Goal: Use online tool/utility: Use online tool/utility

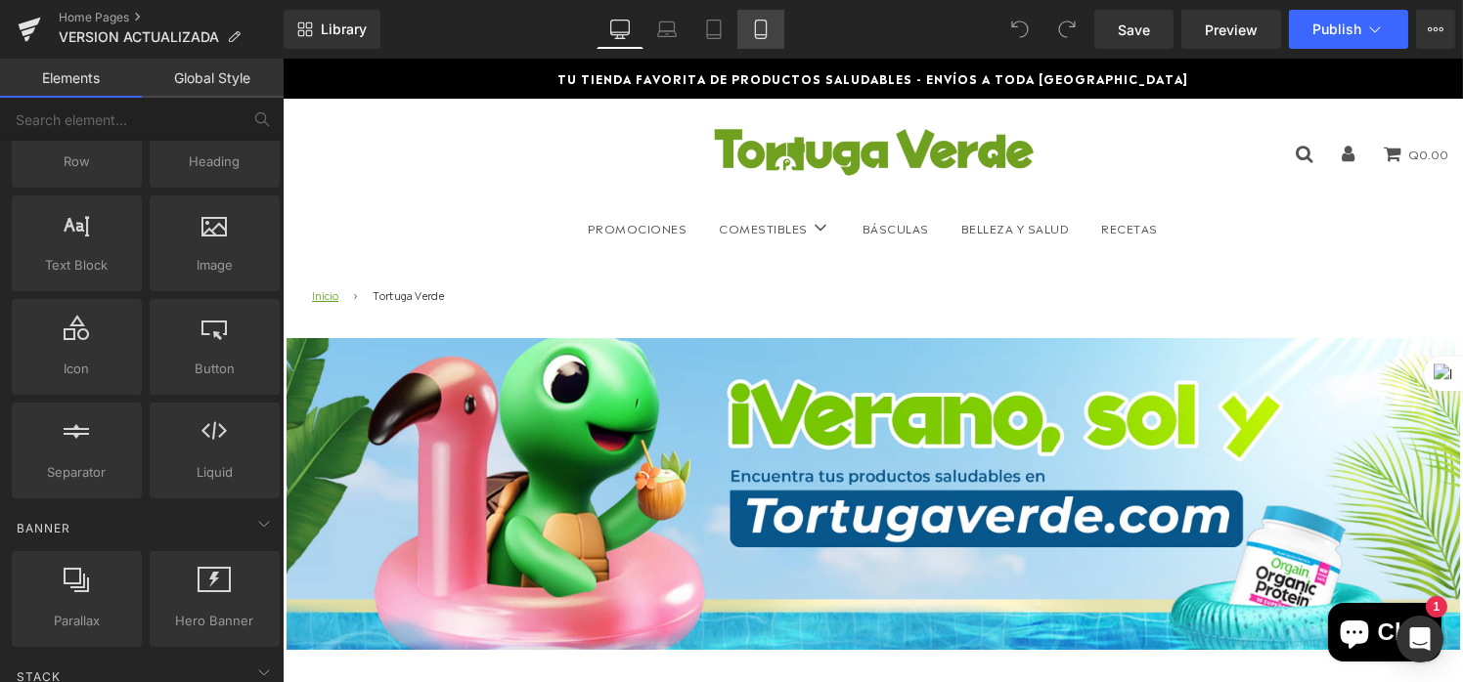
click at [761, 27] on icon at bounding box center [761, 30] width 20 height 20
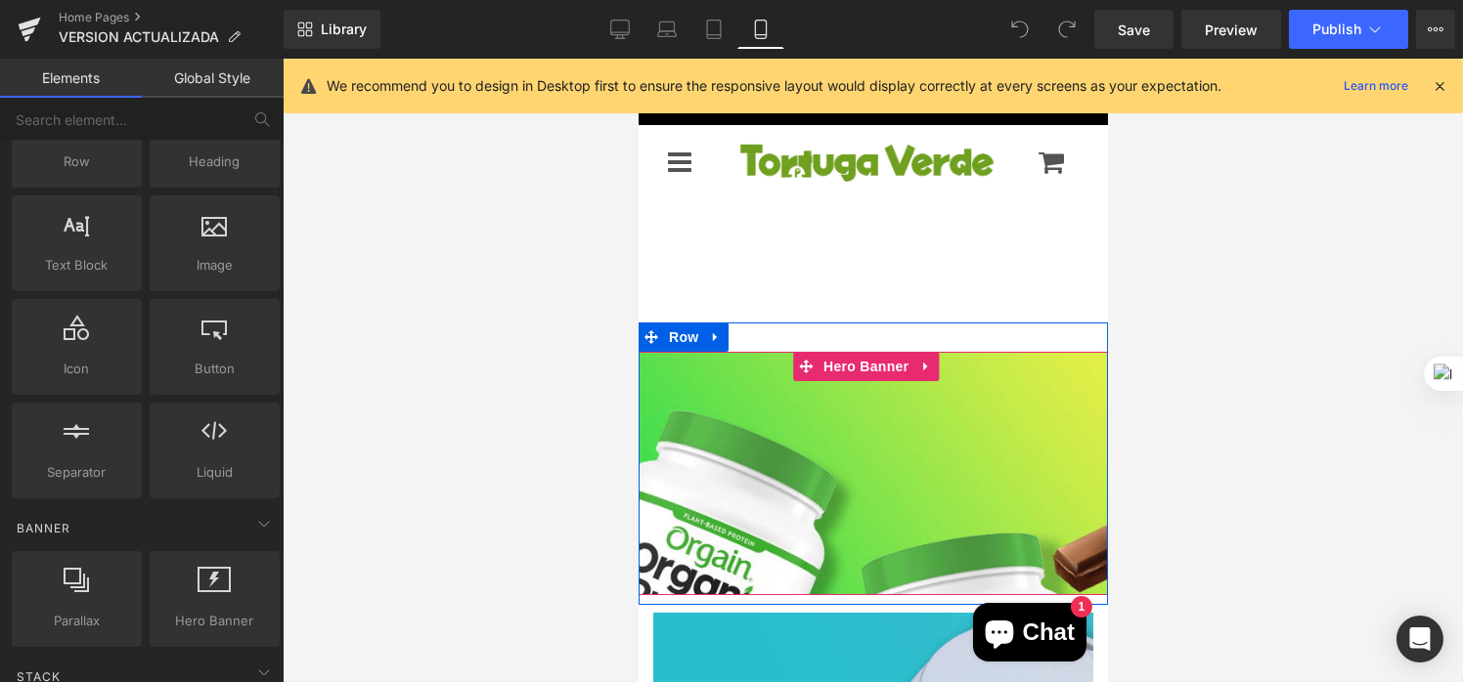
click at [881, 499] on div "Heading Text Block" at bounding box center [873, 477] width 466 height 82
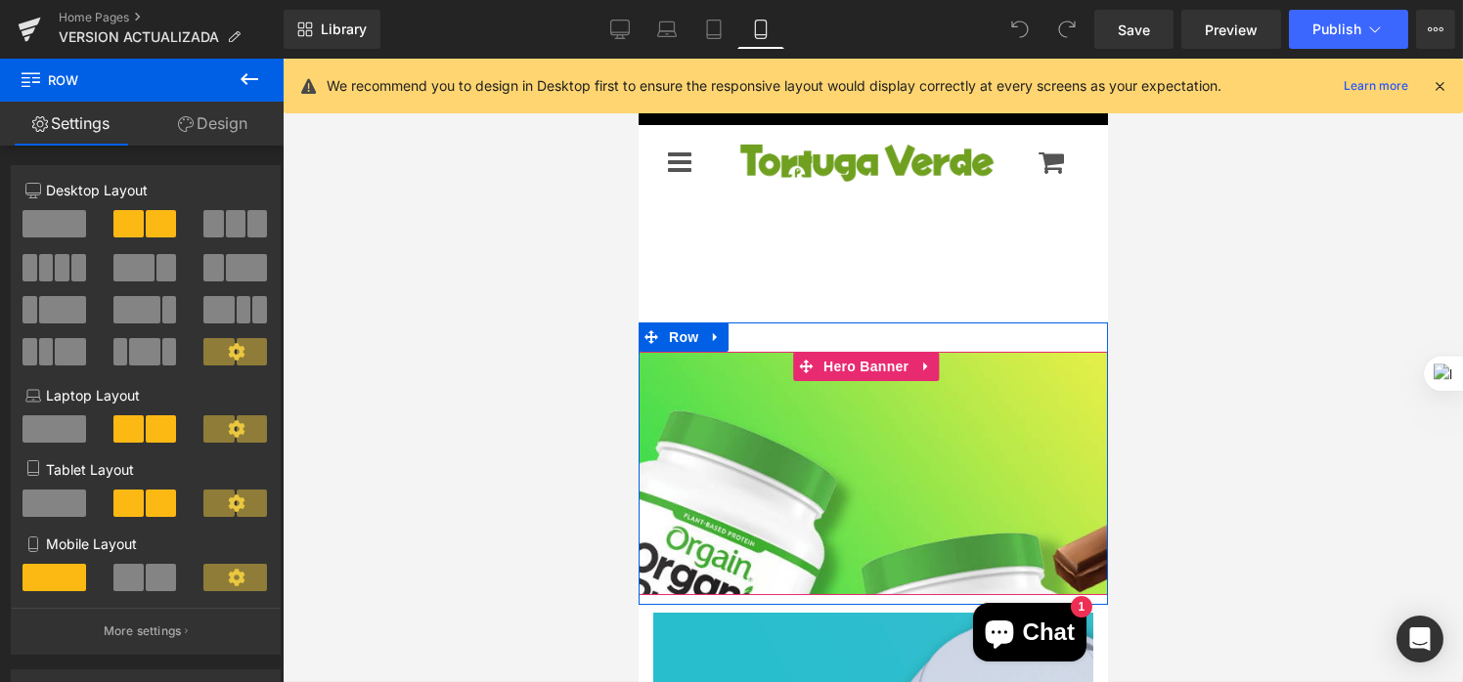
click at [885, 581] on div at bounding box center [871, 473] width 469 height 243
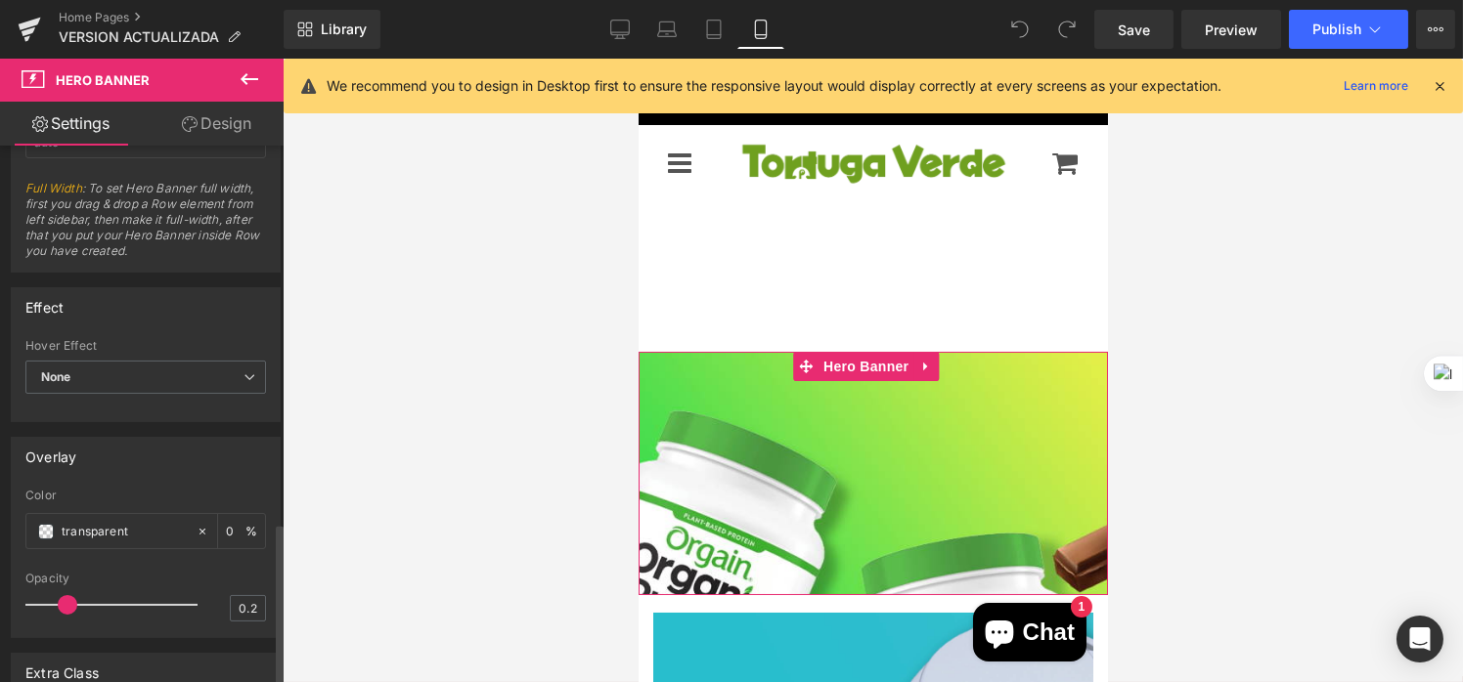
scroll to position [1263, 0]
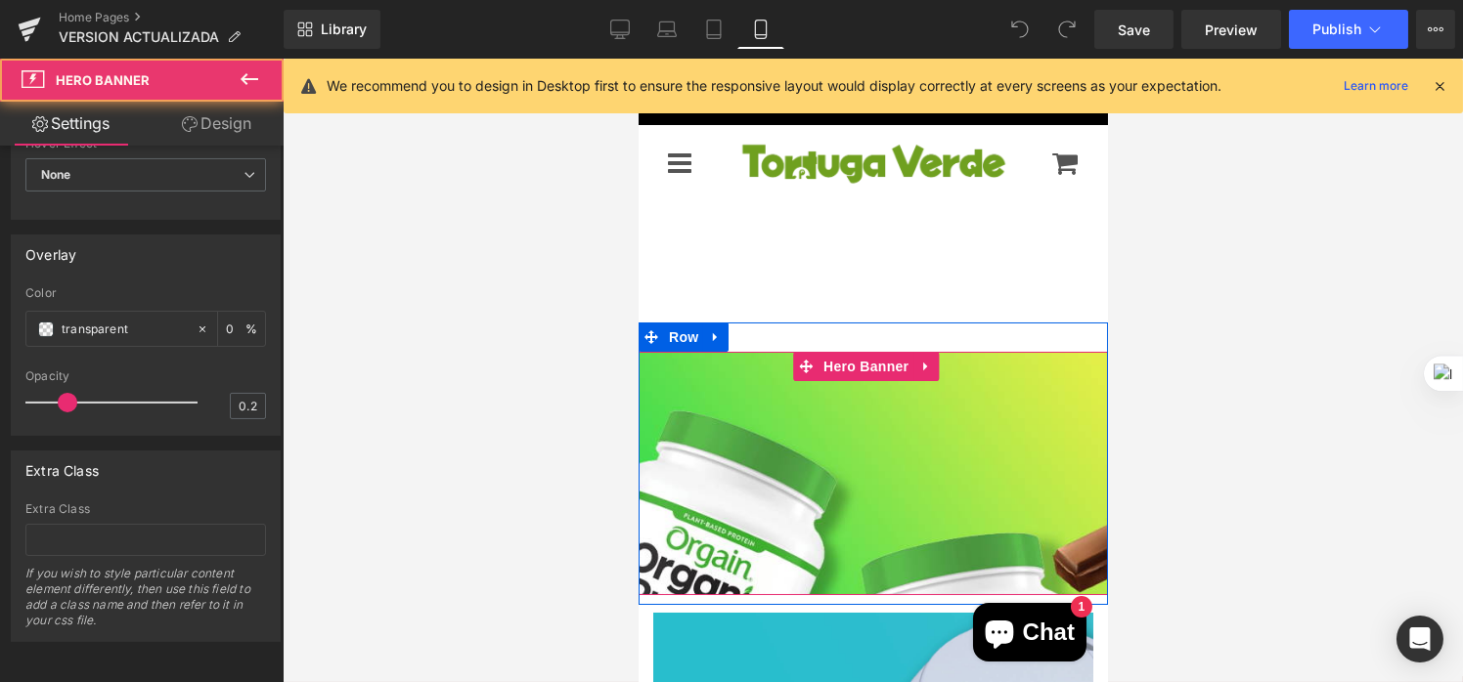
click at [841, 562] on div at bounding box center [871, 473] width 469 height 243
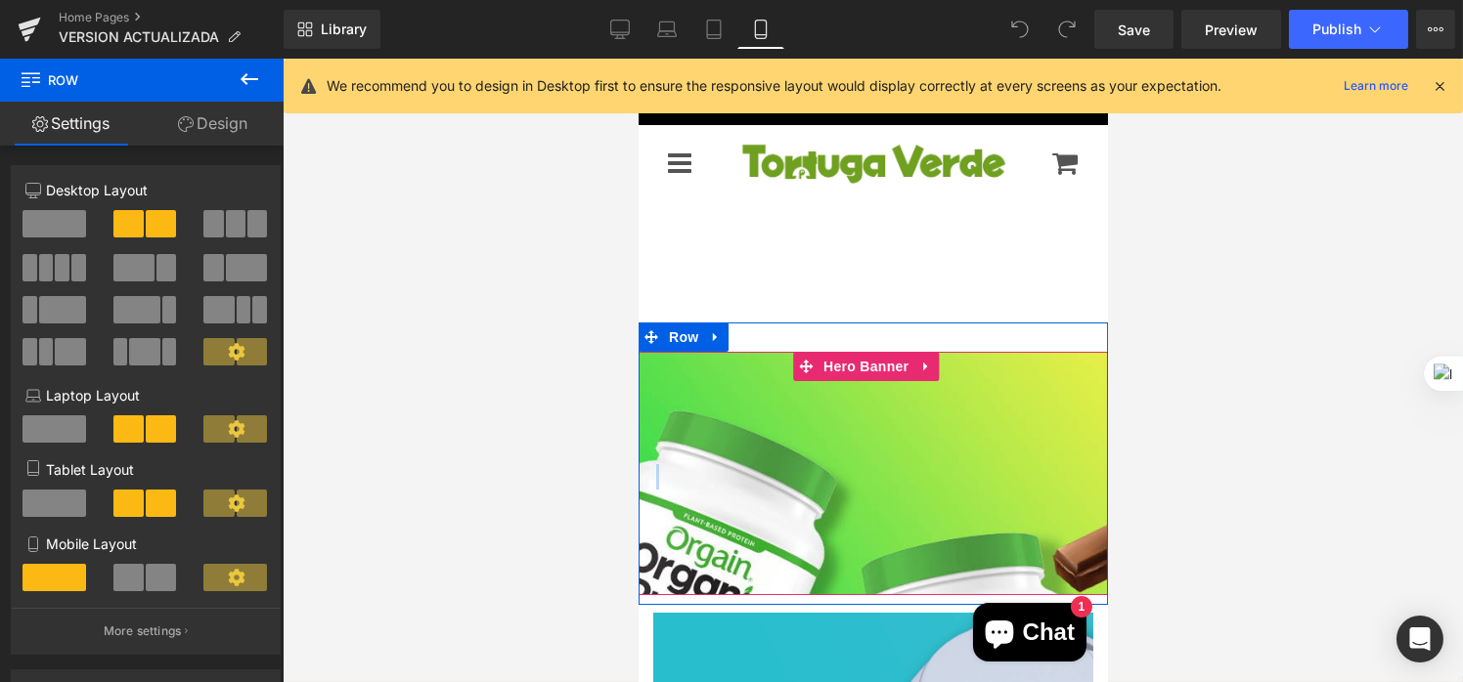
drag, startPoint x: 841, startPoint y: 514, endPoint x: 842, endPoint y: 551, distance: 37.2
click at [842, 551] on div "Heading Text Block Separator Row Hero Banner" at bounding box center [871, 473] width 469 height 243
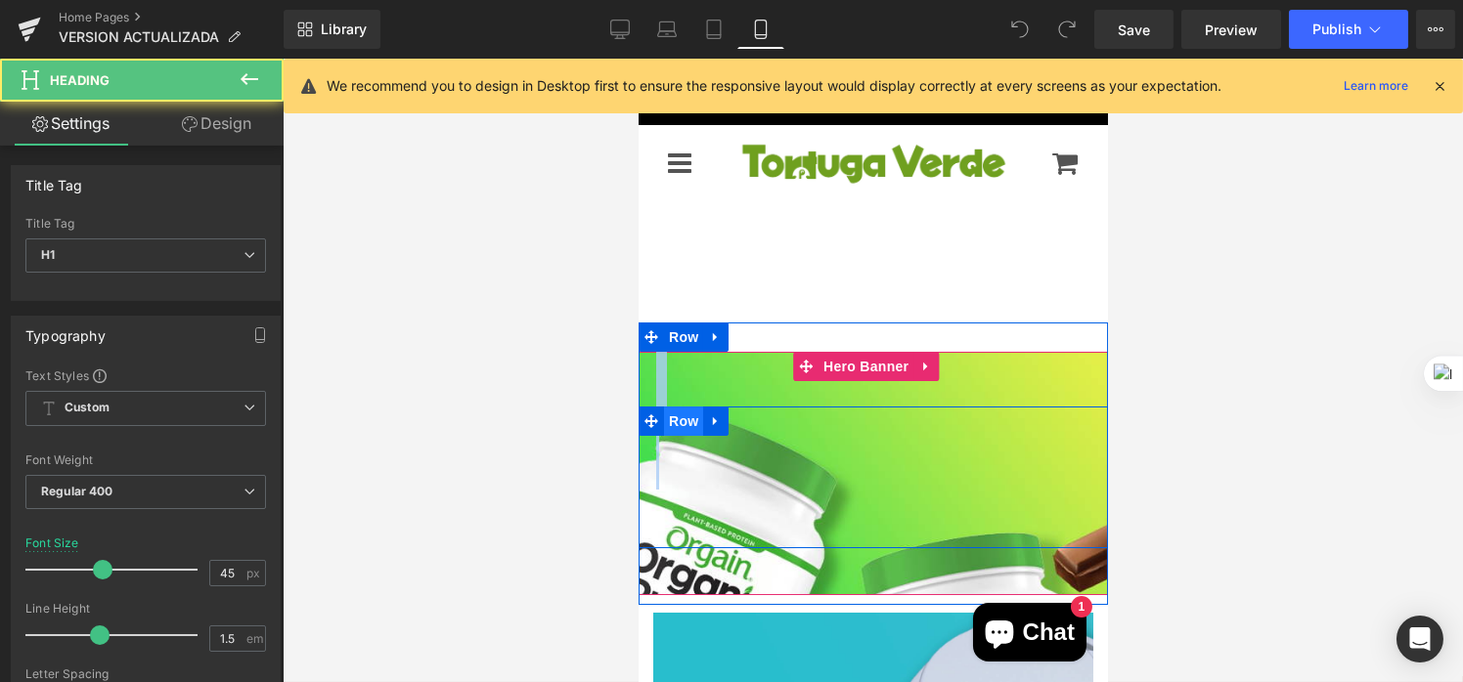
click at [691, 425] on div "Heading Text Block Separator Row" at bounding box center [871, 478] width 469 height 142
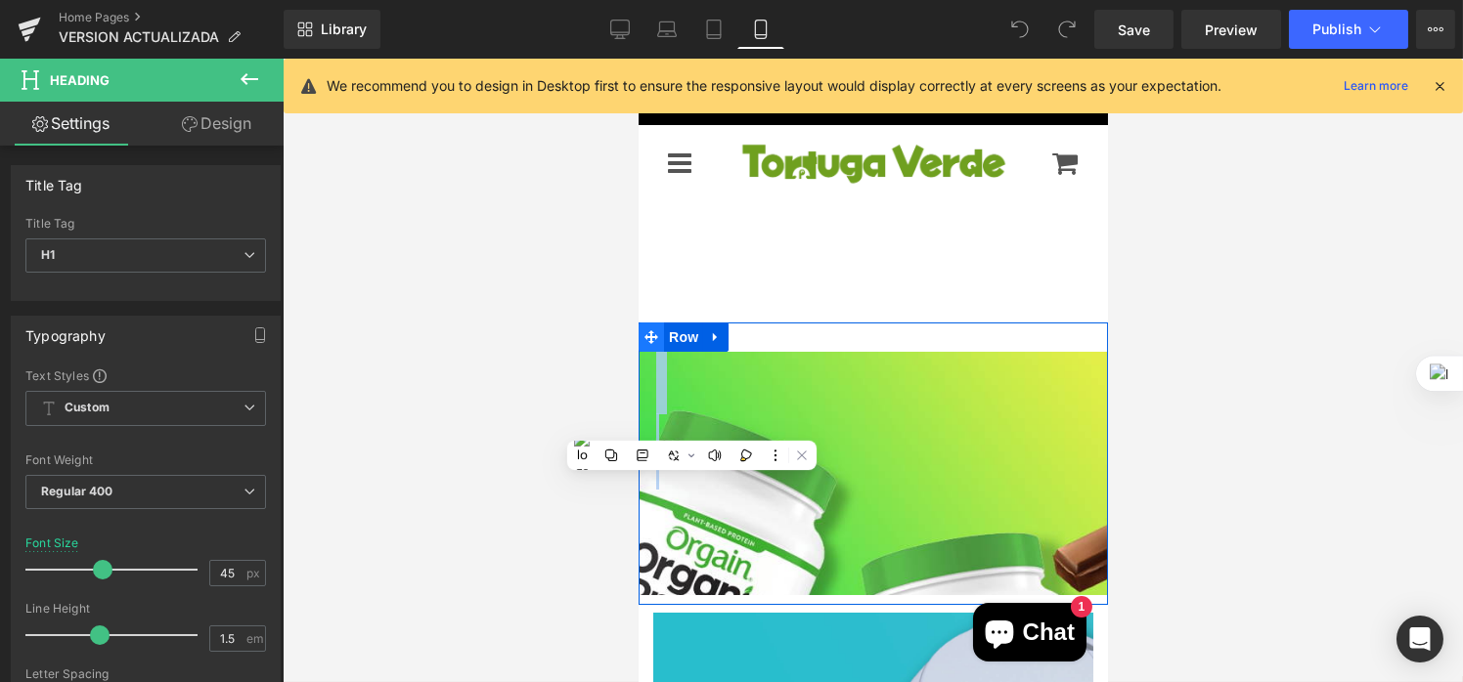
click at [648, 351] on span at bounding box center [649, 337] width 25 height 29
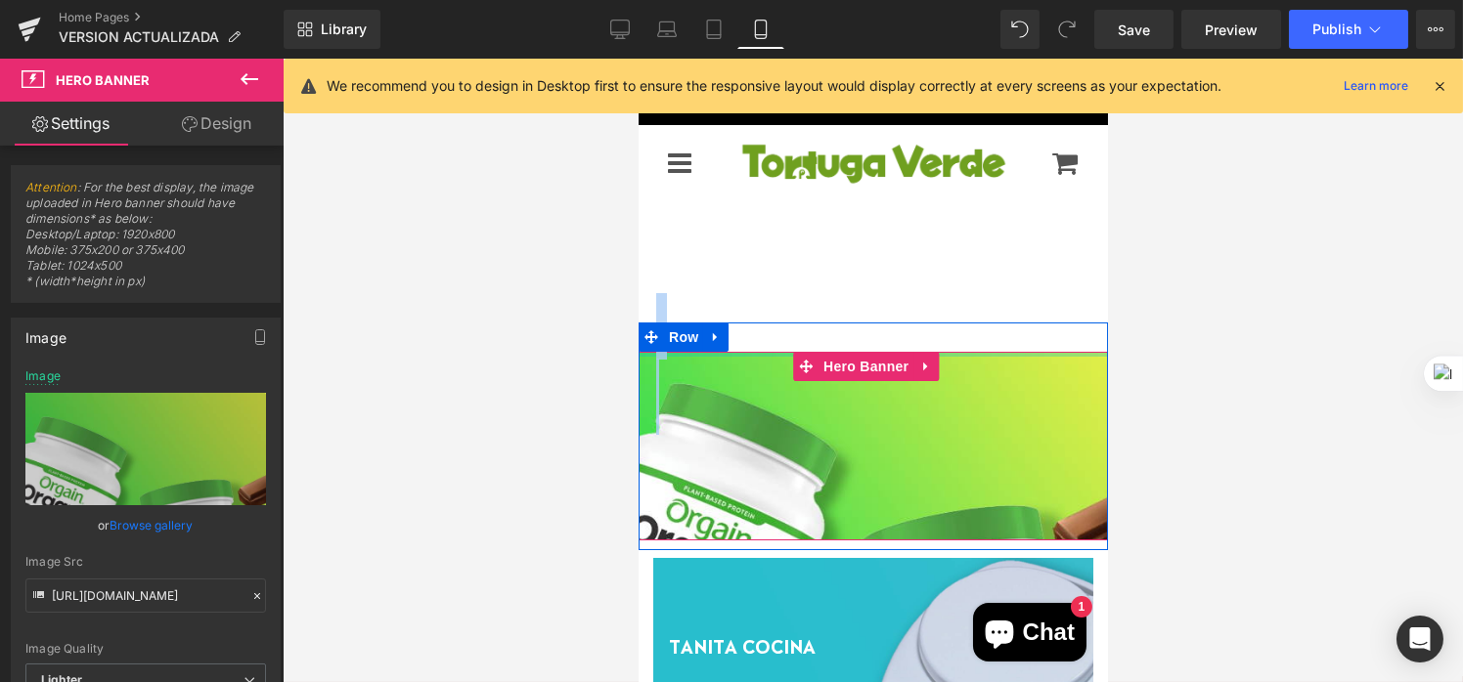
drag, startPoint x: 1083, startPoint y: 381, endPoint x: 1075, endPoint y: 314, distance: 68.0
click at [1075, 352] on div "Heading Text Block Separator Row Hero Banner" at bounding box center [871, 446] width 469 height 189
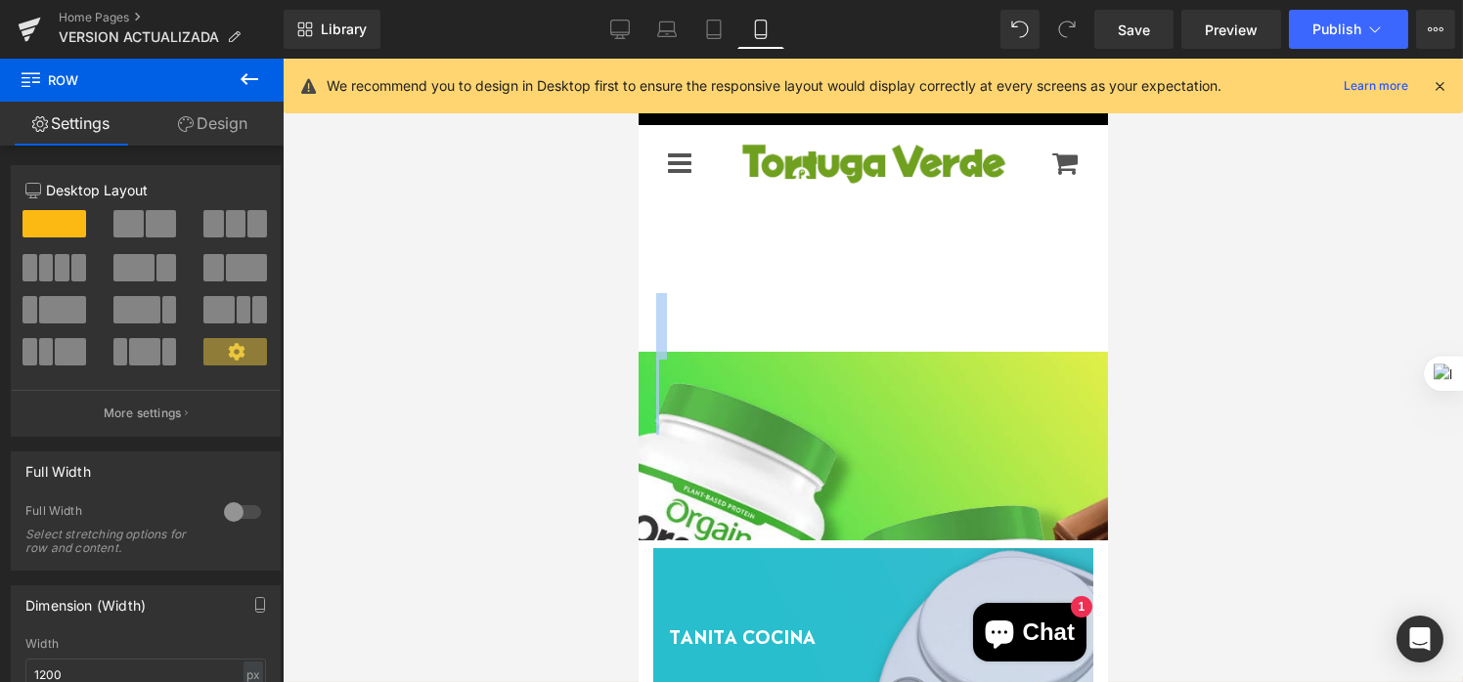
drag, startPoint x: 1026, startPoint y: 545, endPoint x: 999, endPoint y: 578, distance: 42.4
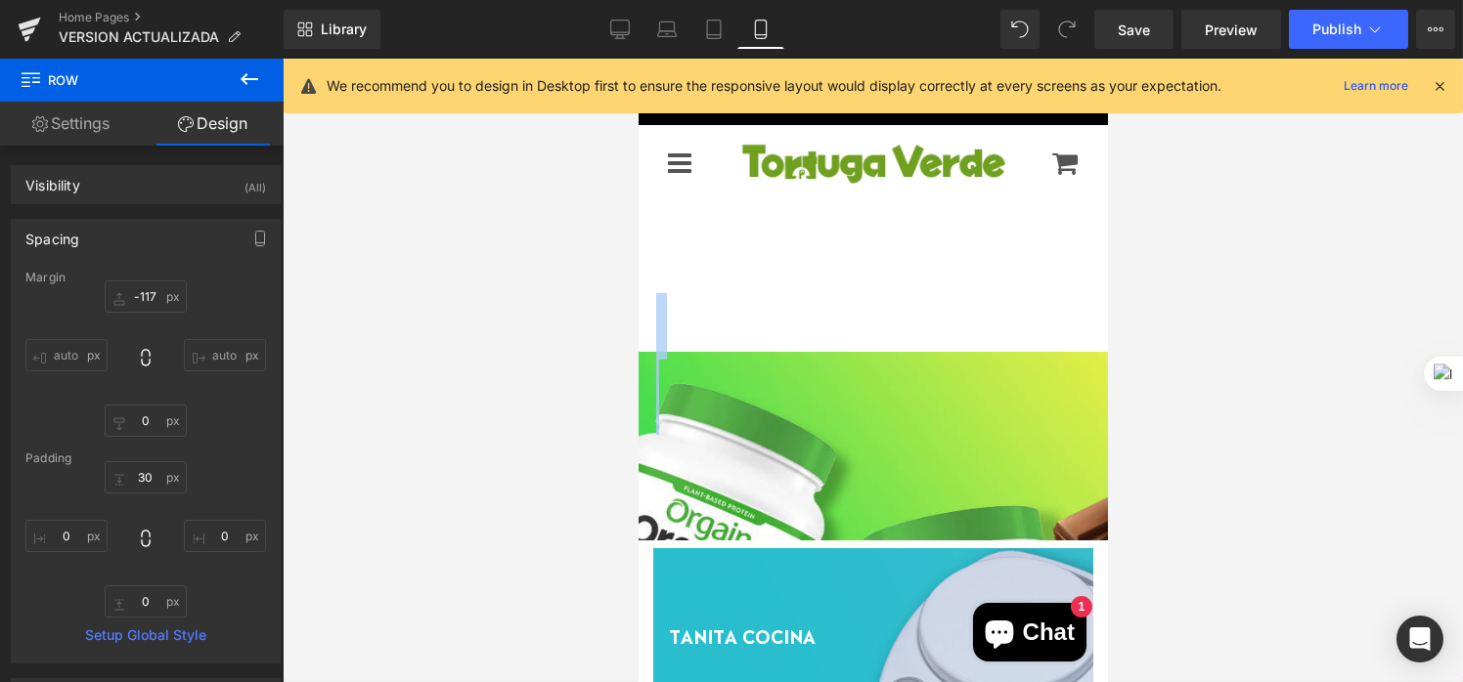
click at [637, 59] on div at bounding box center [637, 59] width 0 height 0
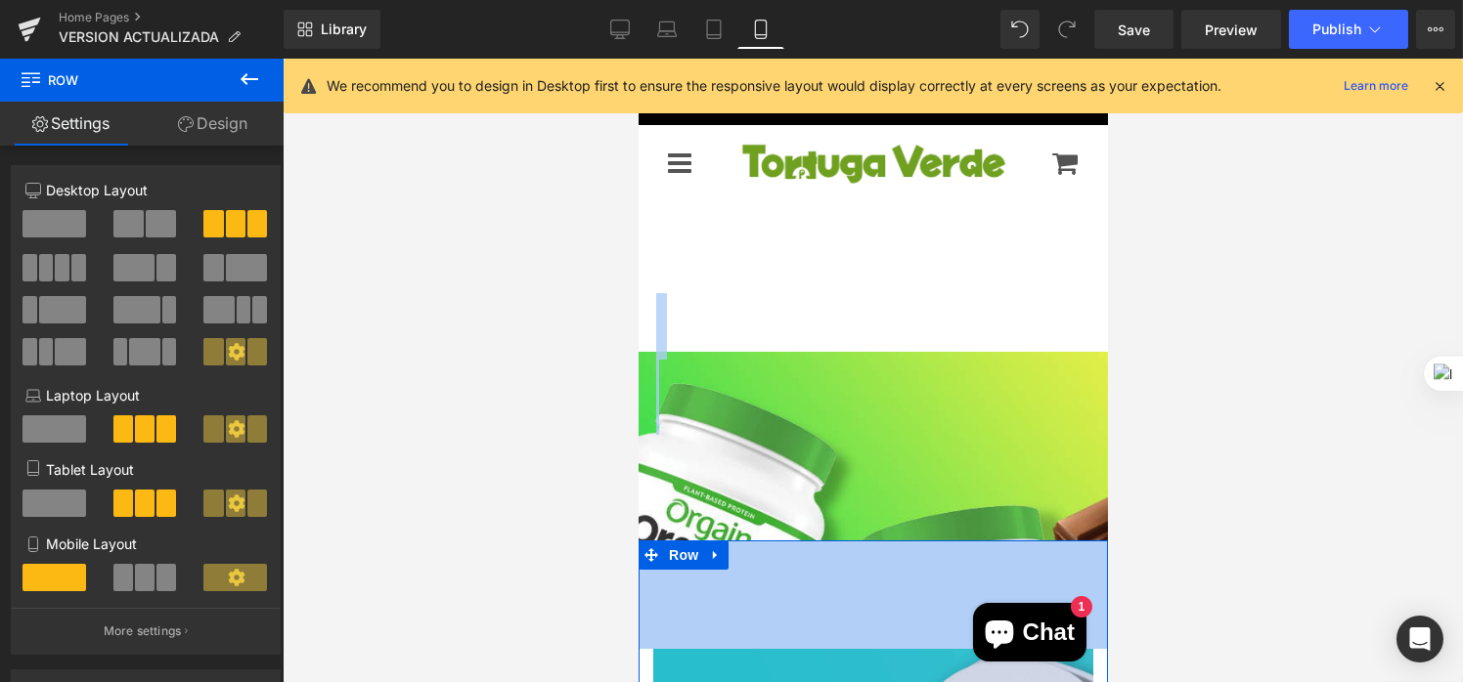
drag, startPoint x: 995, startPoint y: 542, endPoint x: 969, endPoint y: 642, distance: 104.1
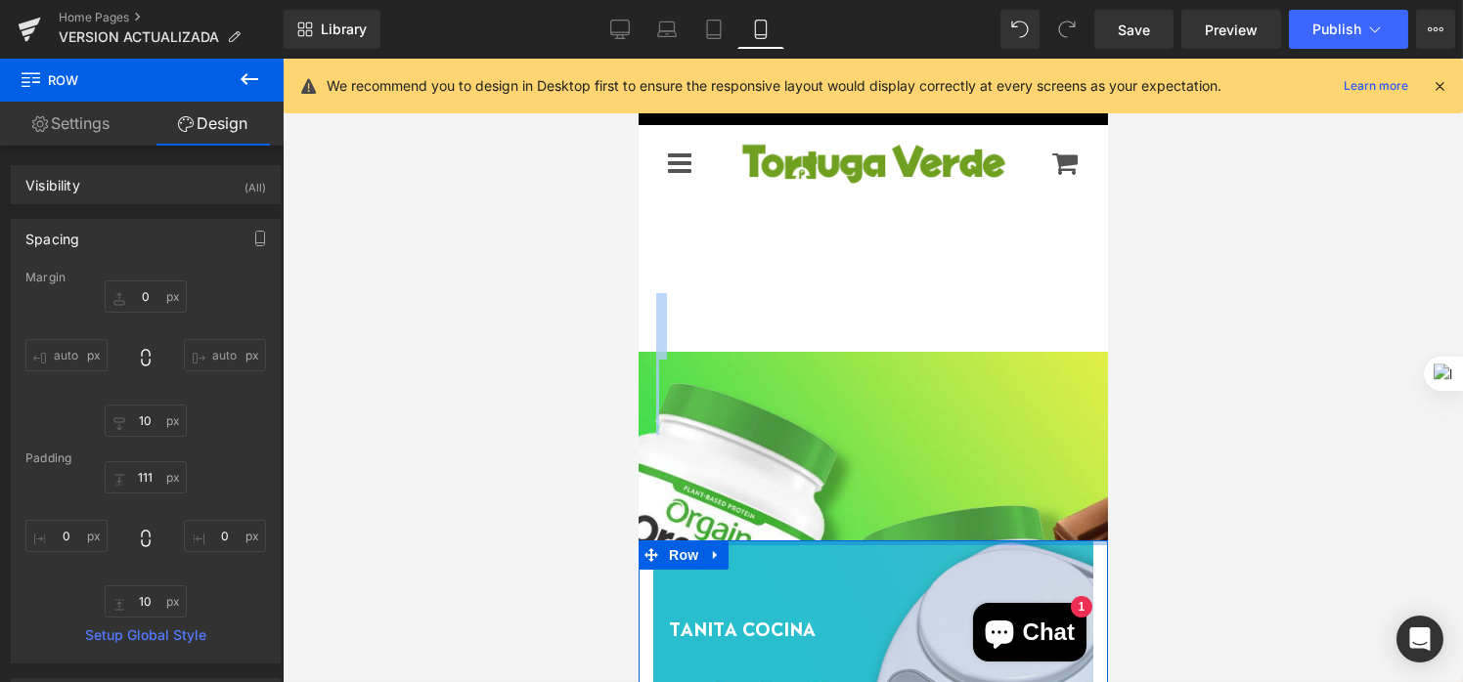
drag, startPoint x: 901, startPoint y: 642, endPoint x: 896, endPoint y: 504, distance: 139.0
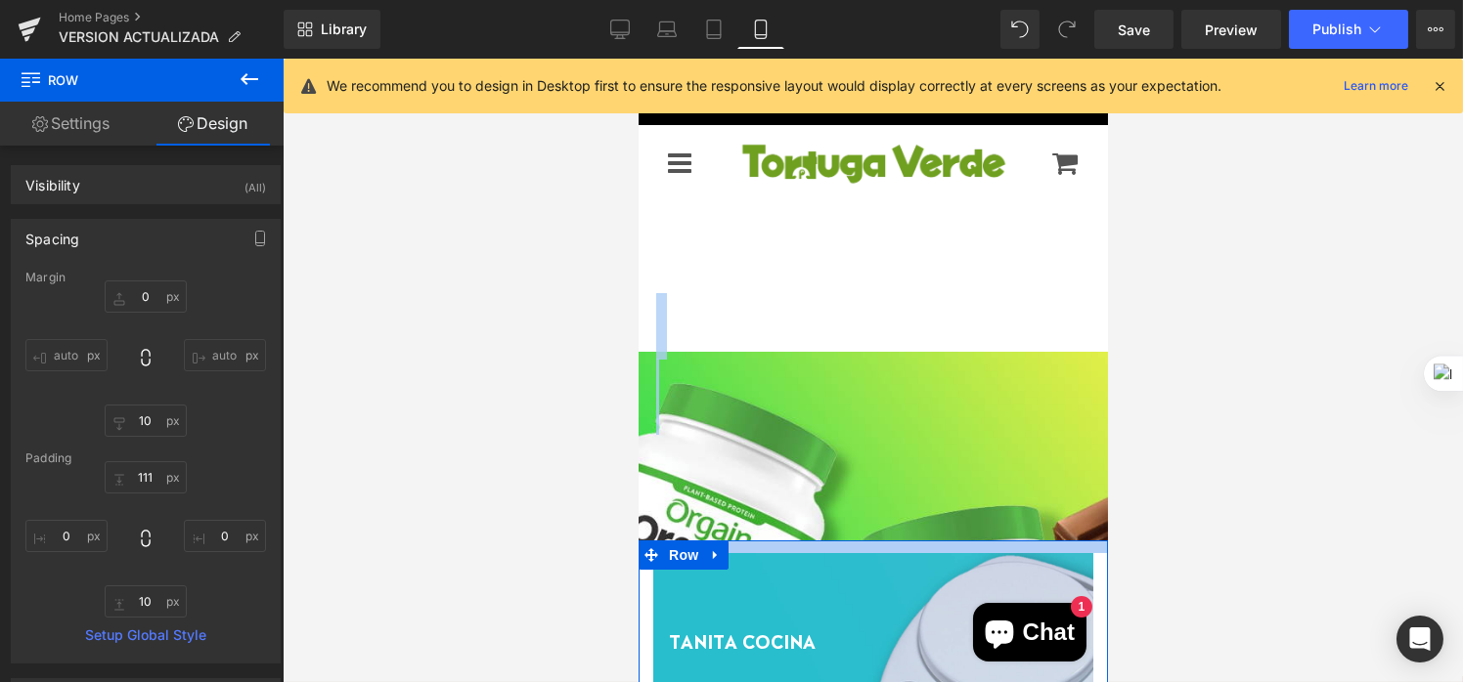
drag, startPoint x: 913, startPoint y: 542, endPoint x: 918, endPoint y: 561, distance: 20.2
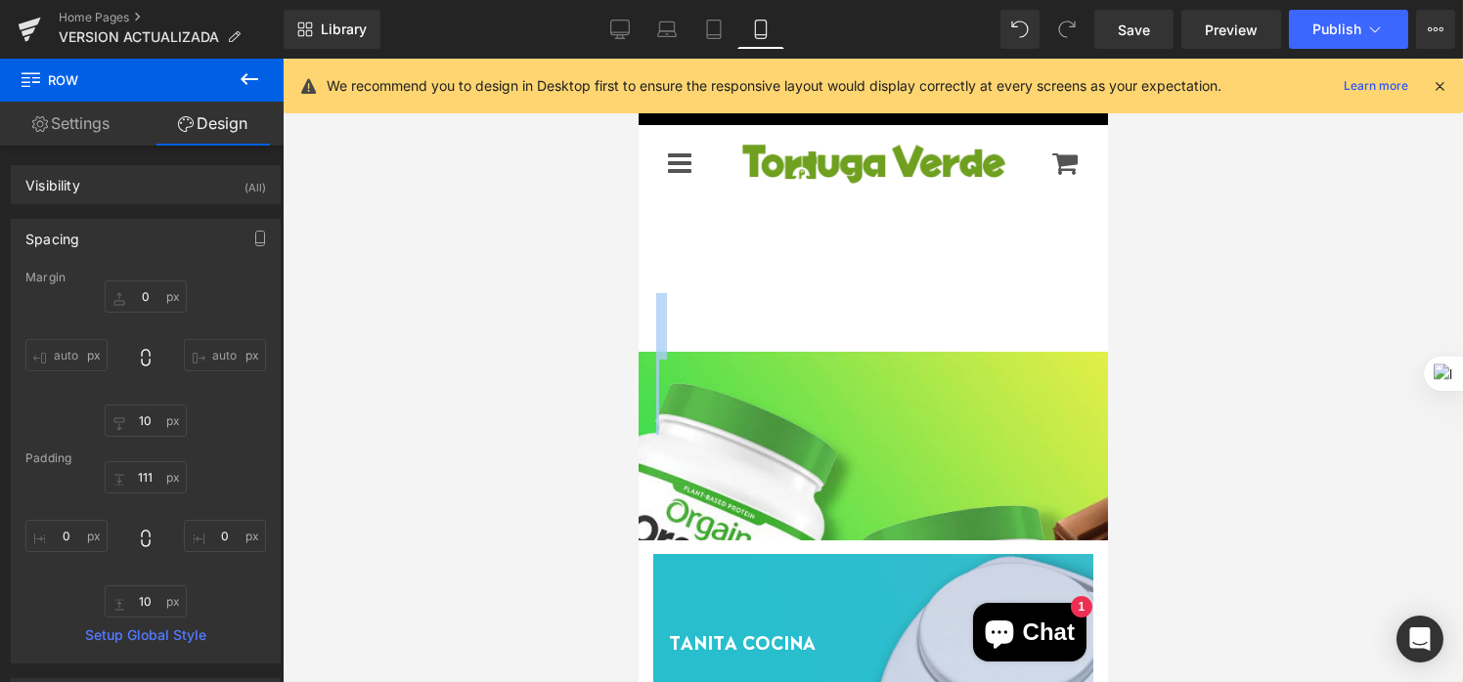
click at [1042, 449] on div "Heading Text Block" at bounding box center [873, 422] width 466 height 82
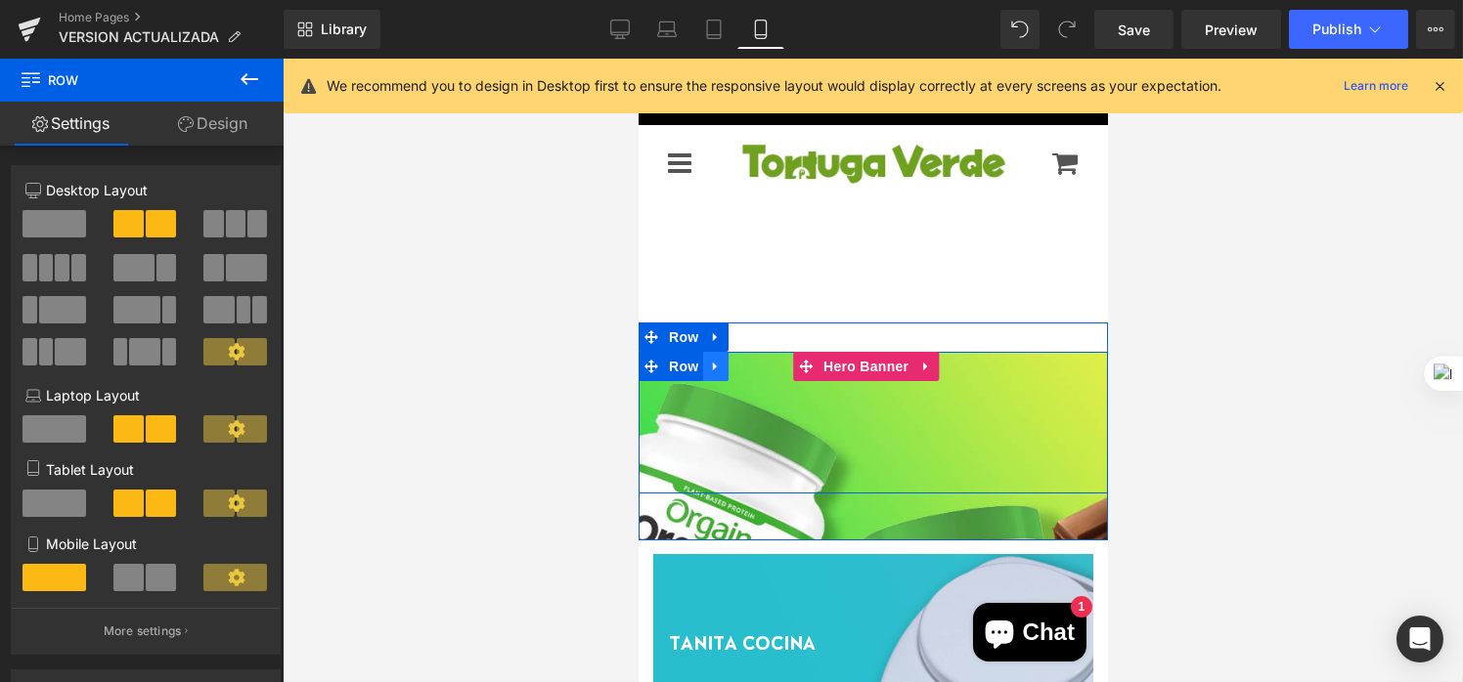
click at [714, 370] on icon at bounding box center [715, 366] width 14 height 15
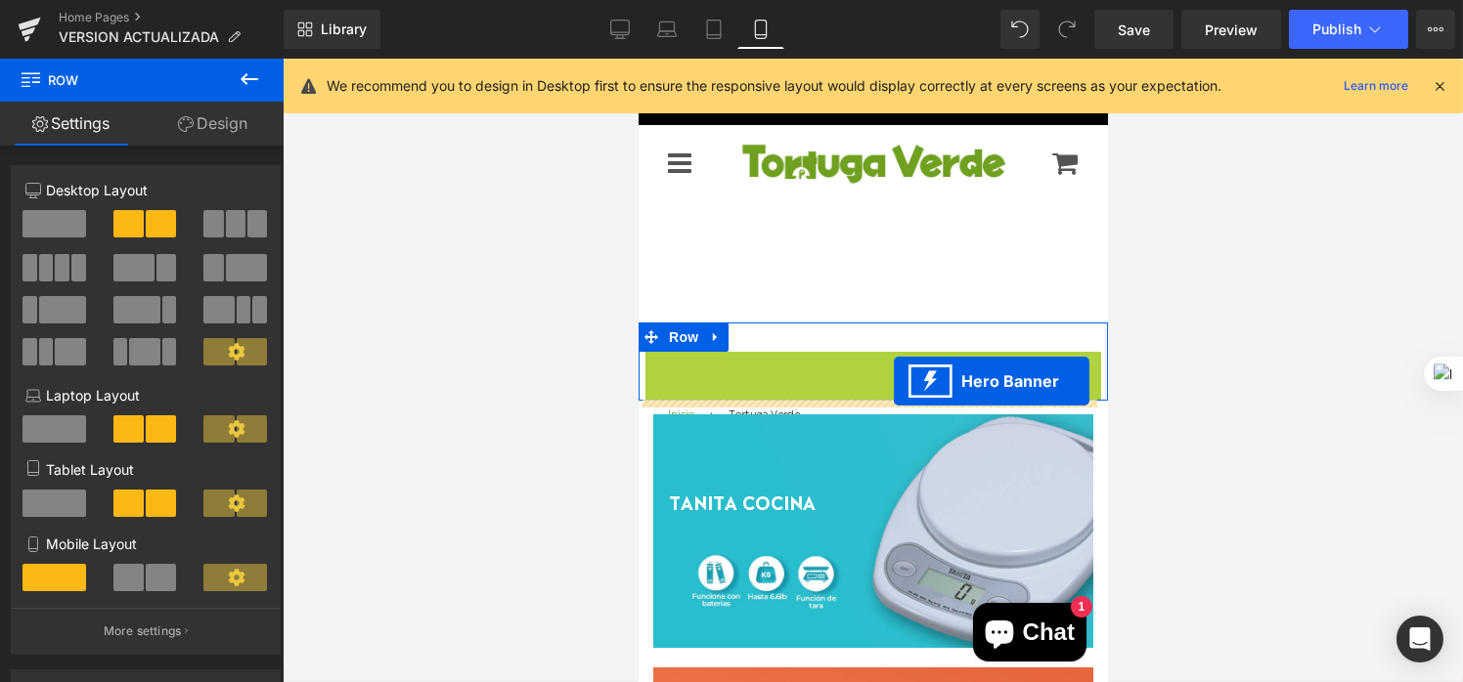
drag, startPoint x: 897, startPoint y: 364, endPoint x: 894, endPoint y: 380, distance: 16.9
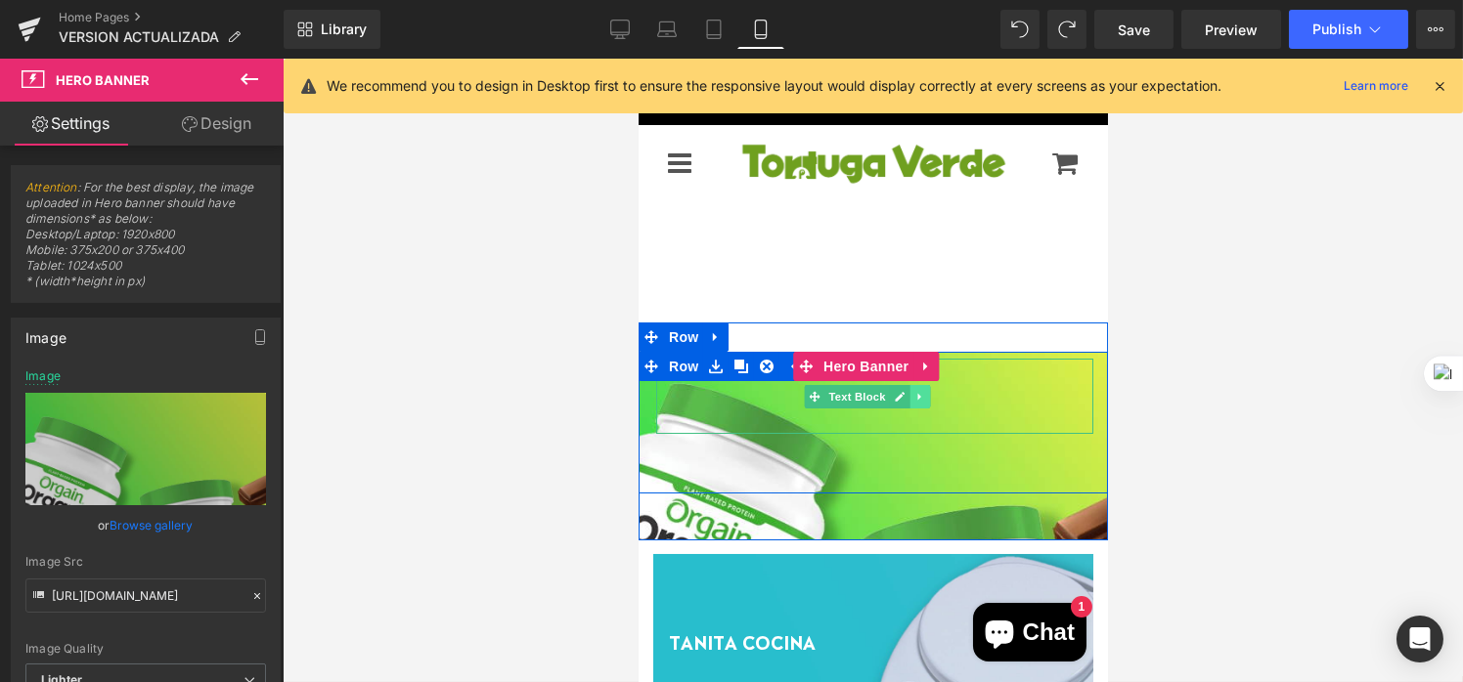
click at [919, 406] on link at bounding box center [919, 396] width 21 height 23
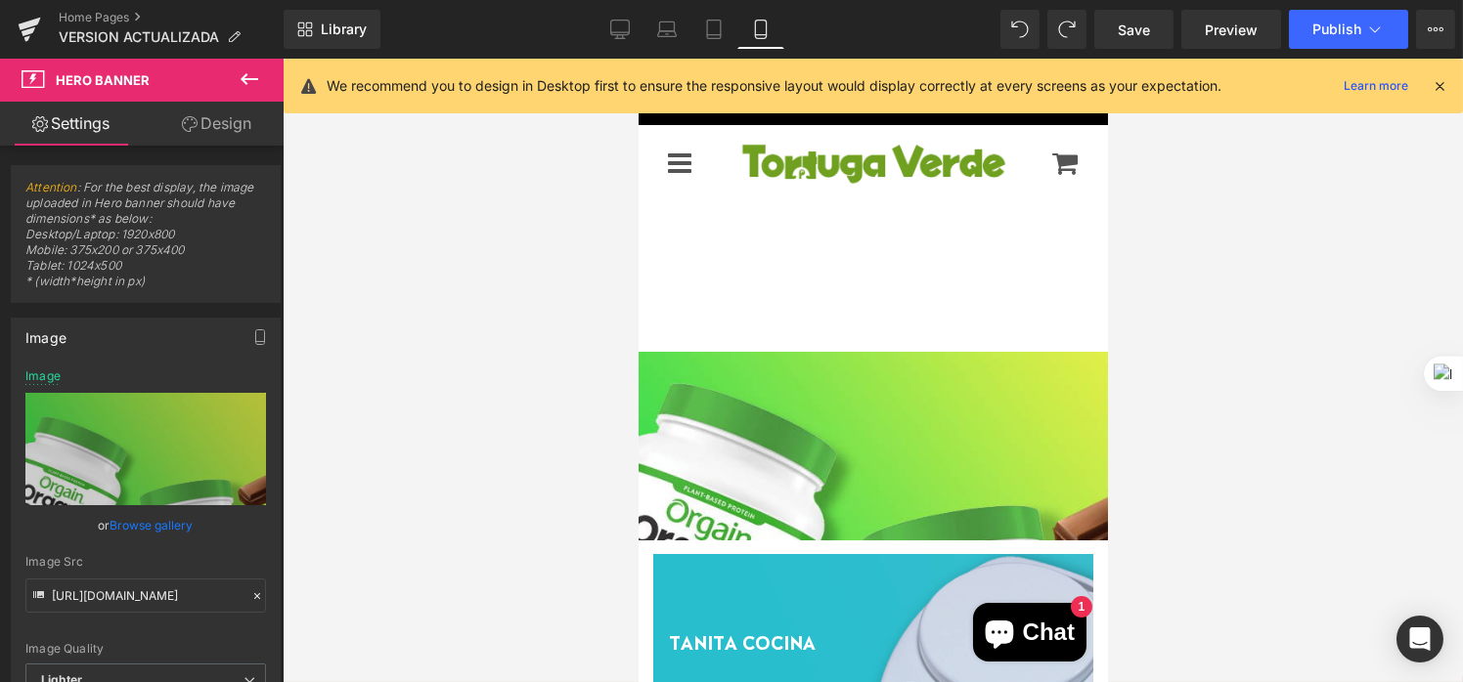
click at [894, 490] on div "Separator" at bounding box center [873, 477] width 437 height 29
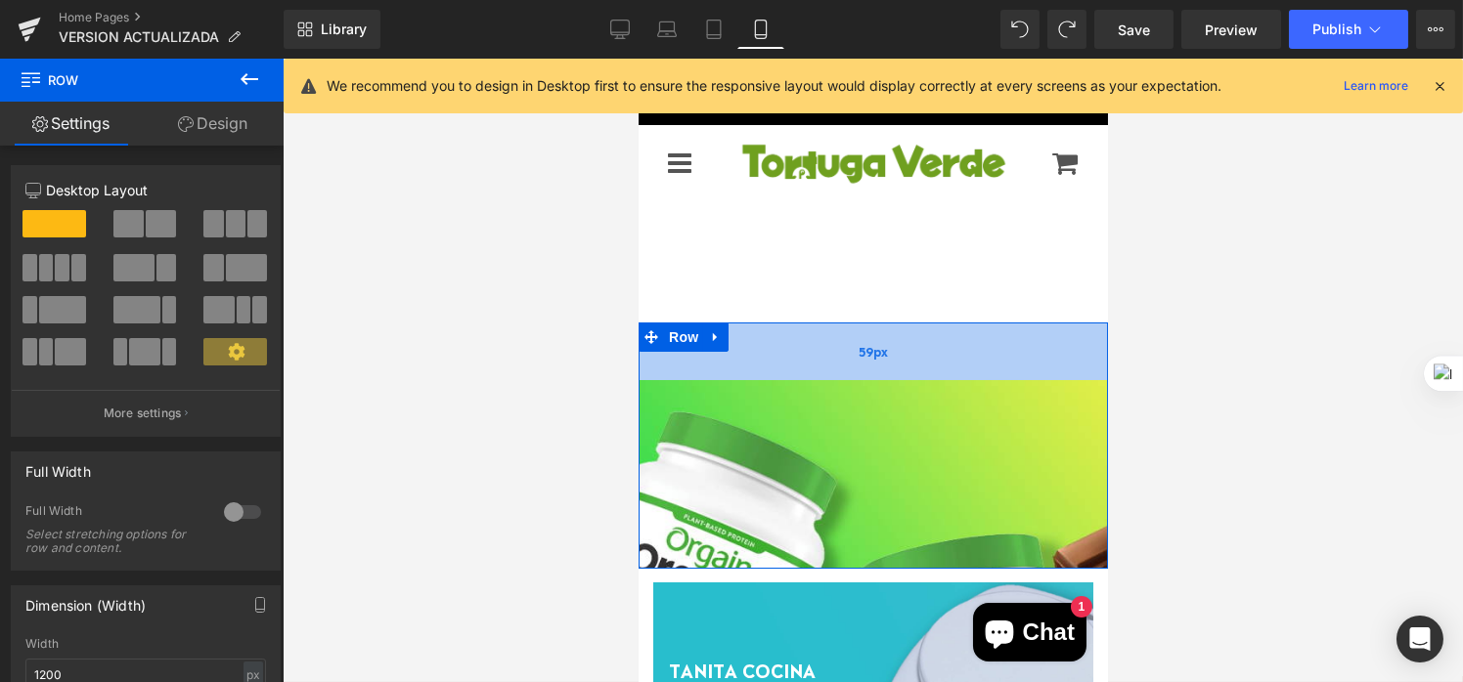
click at [1037, 357] on div "59px" at bounding box center [871, 352] width 469 height 58
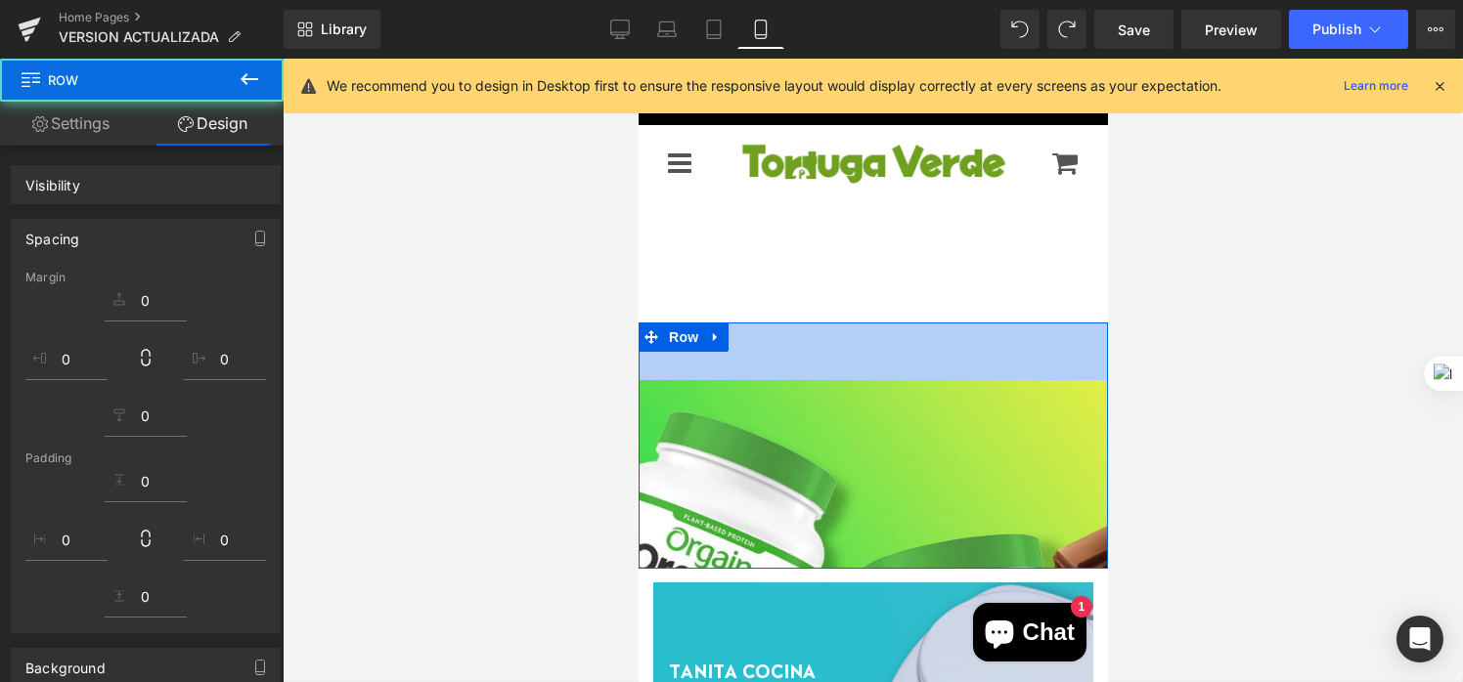
click at [1137, 425] on div at bounding box center [873, 371] width 1180 height 624
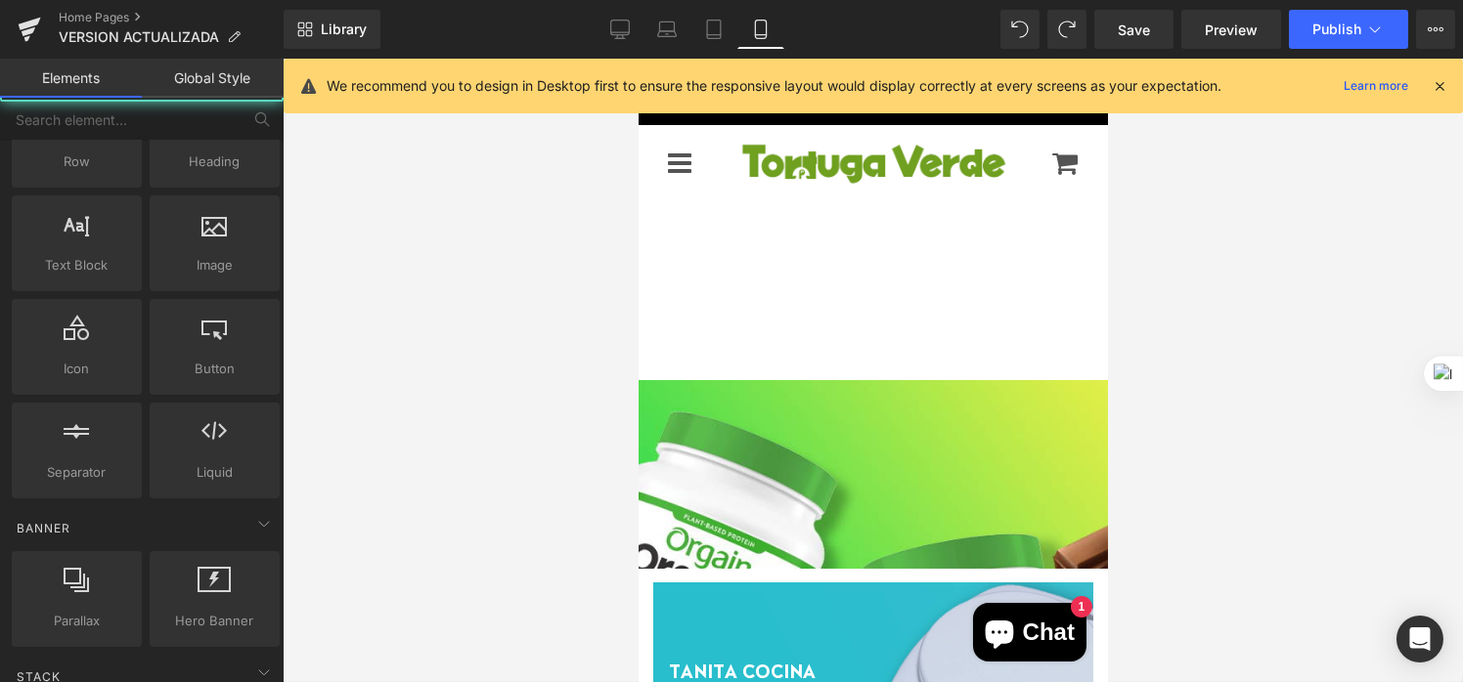
click at [637, 59] on div at bounding box center [637, 59] width 0 height 0
click at [1149, 428] on div at bounding box center [873, 371] width 1180 height 624
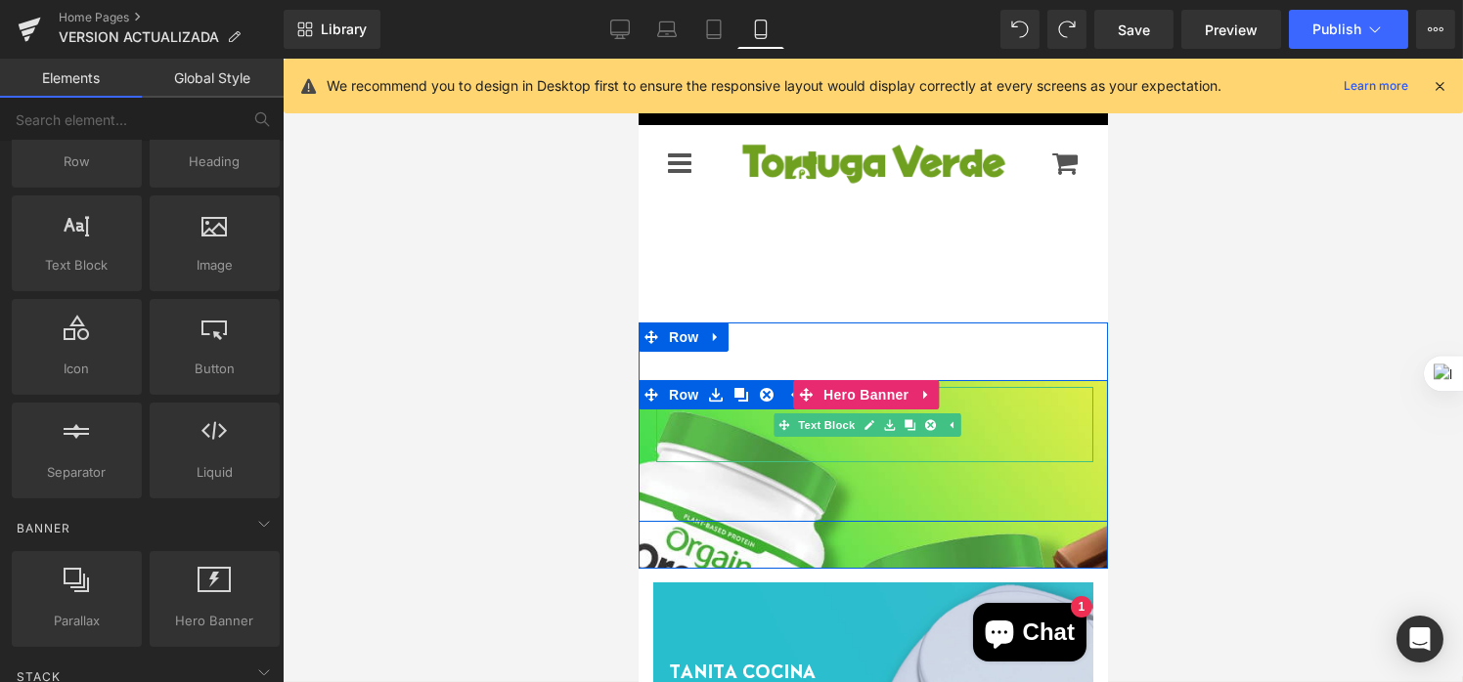
scroll to position [98, 0]
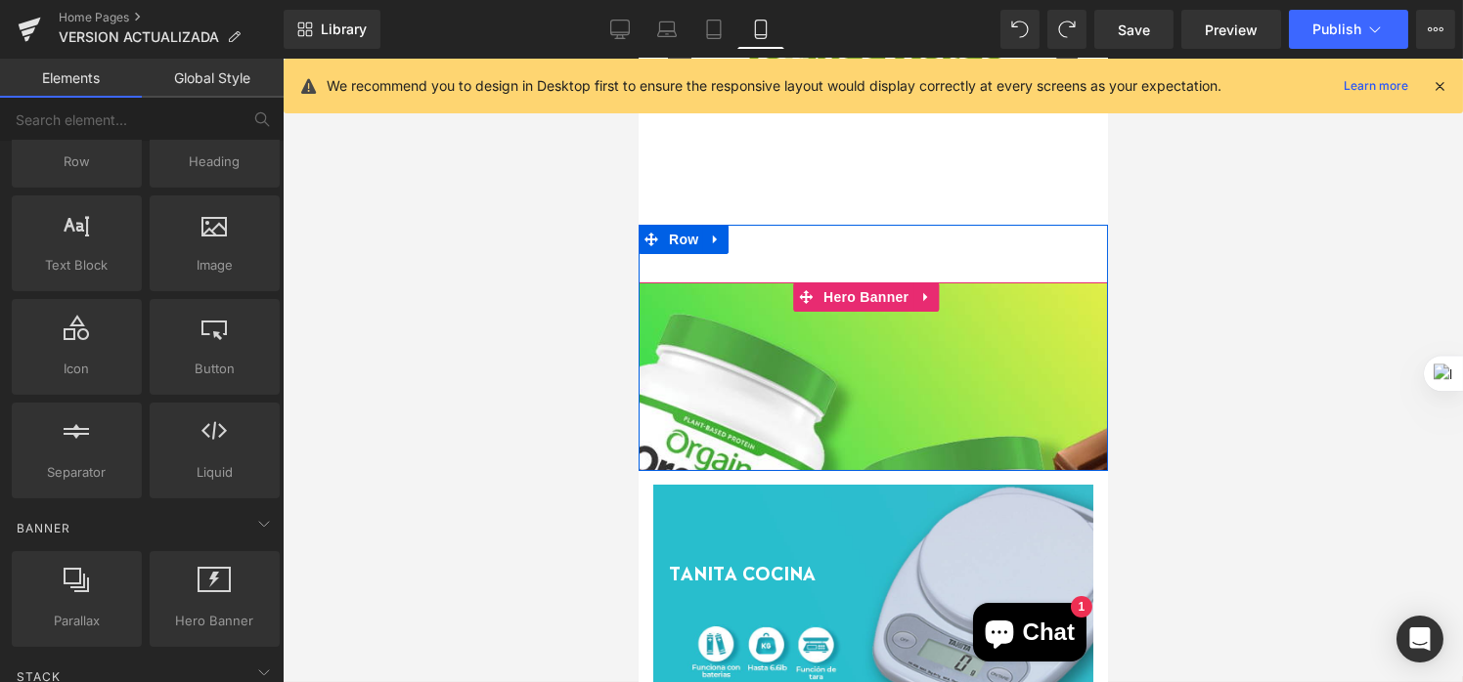
click at [909, 461] on div at bounding box center [871, 377] width 469 height 189
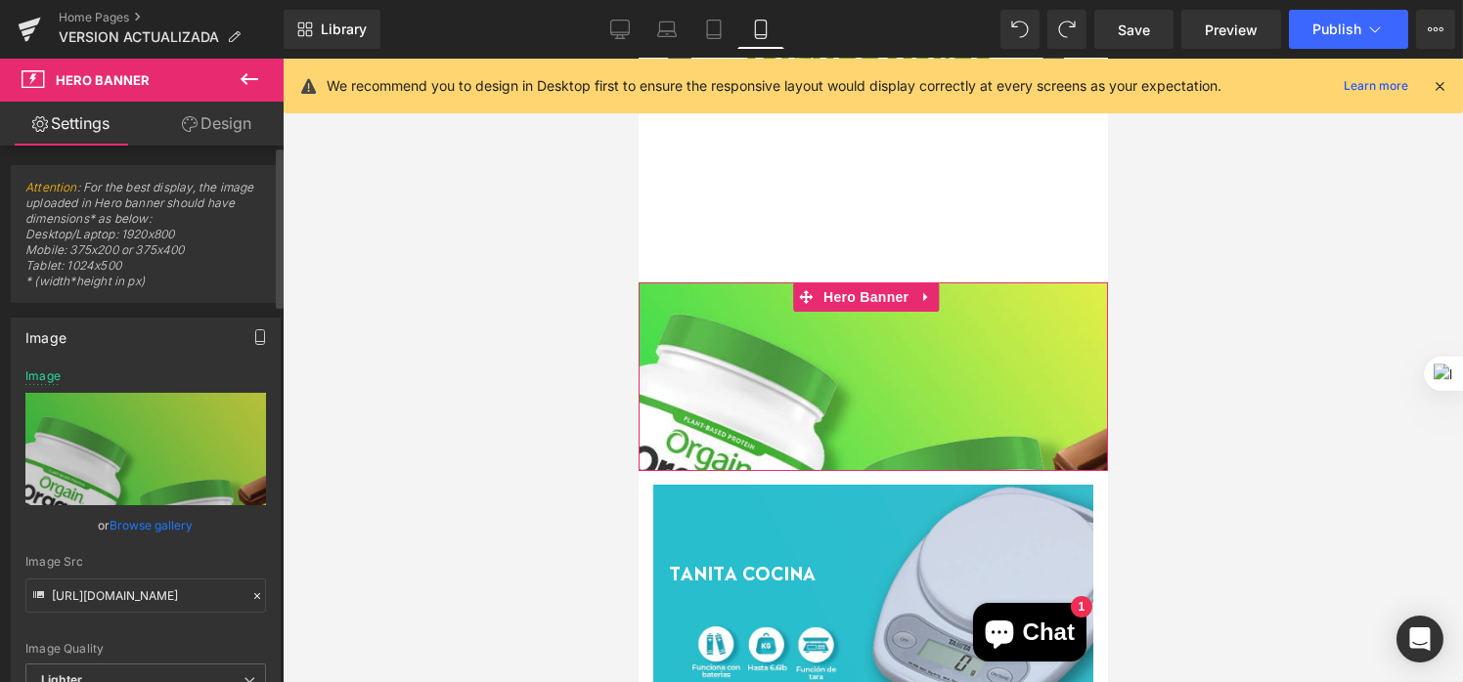
click at [253, 333] on icon "button" at bounding box center [260, 337] width 16 height 16
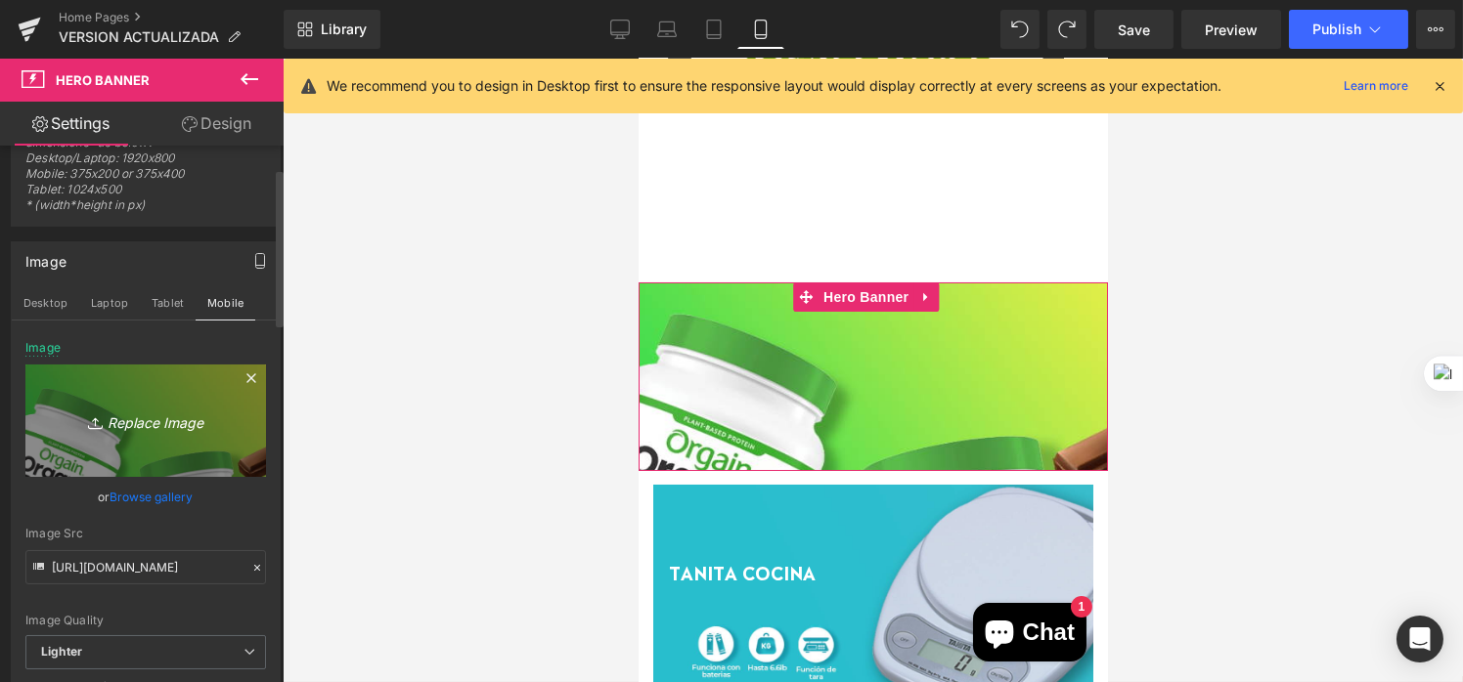
scroll to position [196, 0]
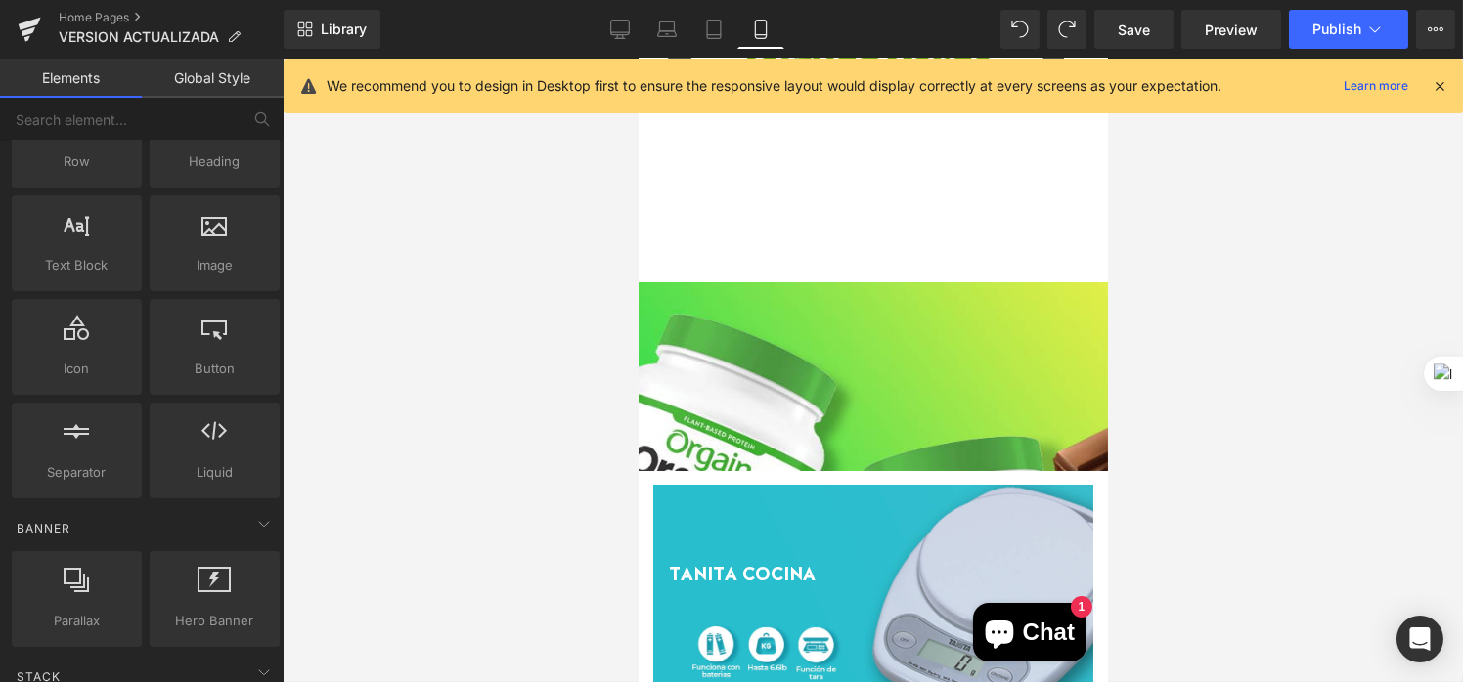
click at [554, 472] on div at bounding box center [873, 371] width 1180 height 624
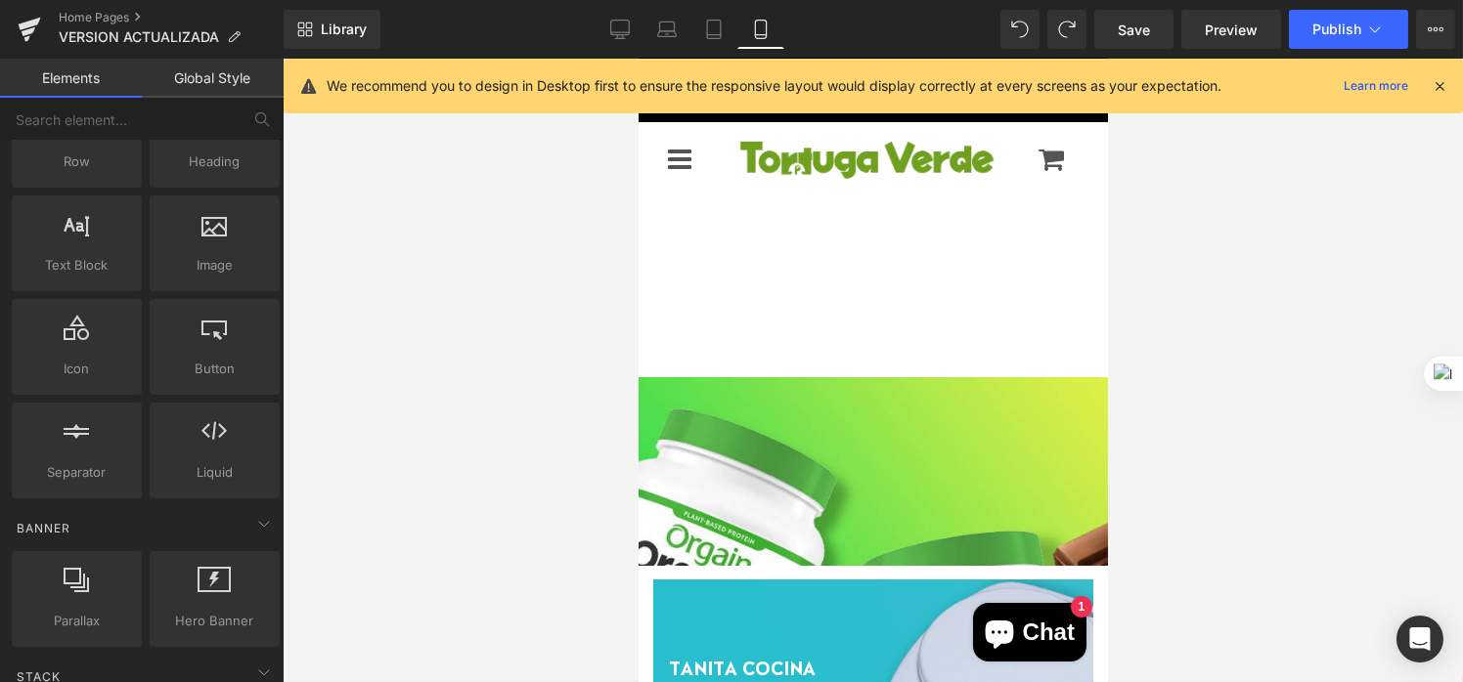
scroll to position [0, 0]
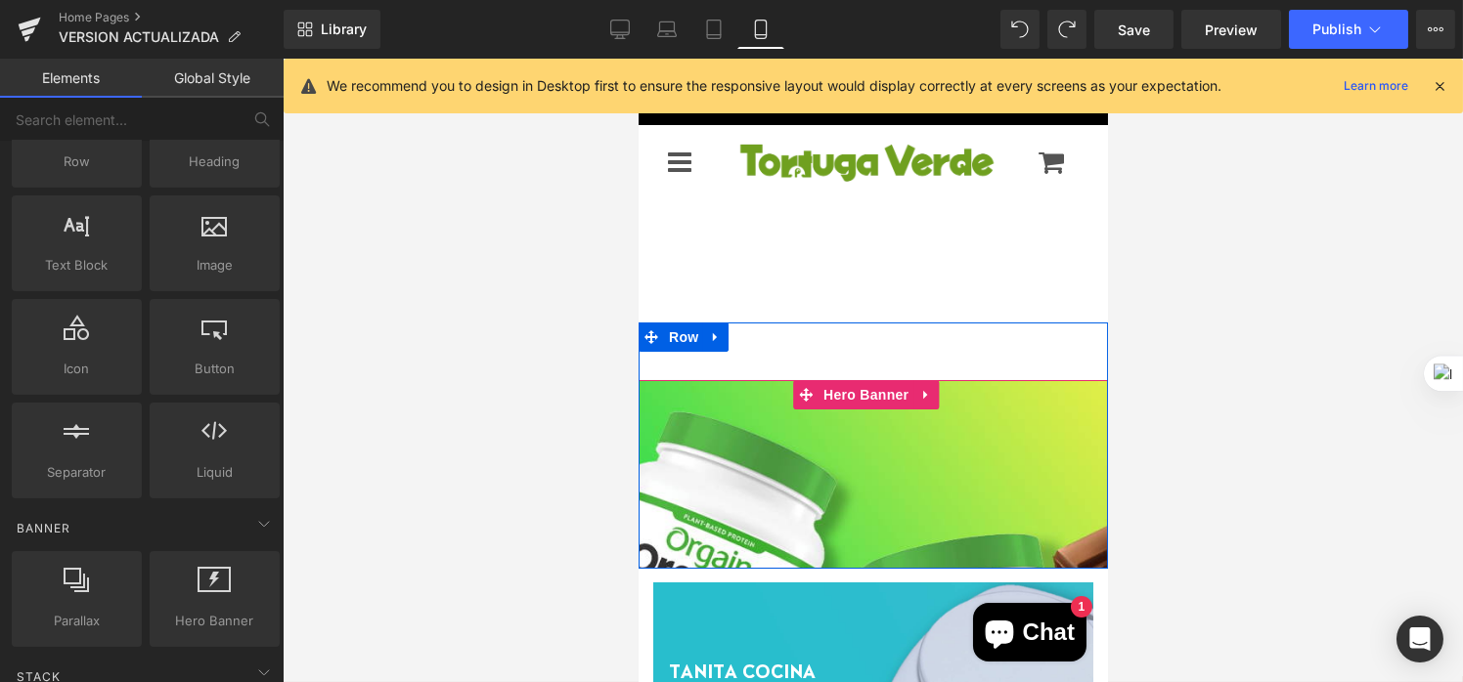
click at [1051, 534] on div at bounding box center [871, 474] width 469 height 189
